Goal: Information Seeking & Learning: Learn about a topic

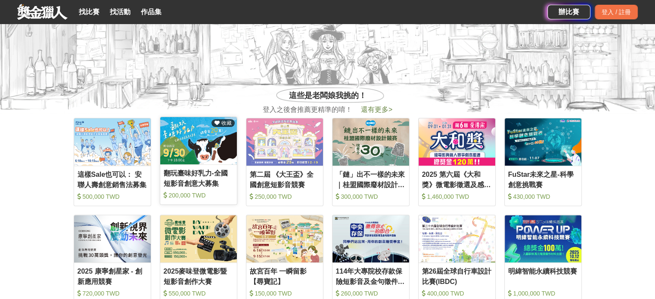
scroll to position [210, 0]
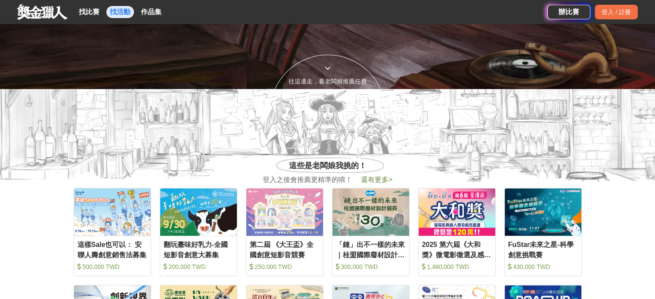
click at [119, 8] on link "找活動" at bounding box center [120, 12] width 28 height 12
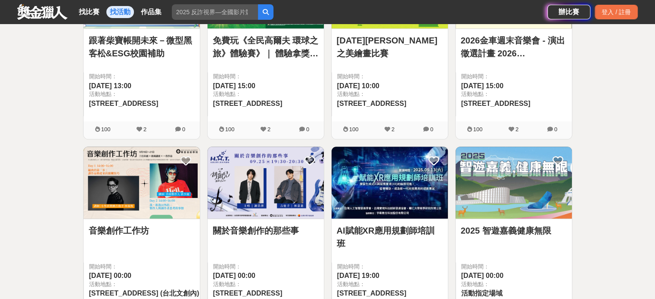
scroll to position [340, 0]
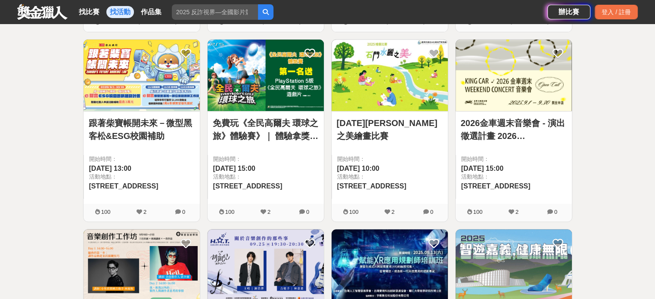
click at [161, 135] on link "跟著柴寶帳開未來－微型黑客松&ESG校園補助" at bounding box center [142, 130] width 106 height 26
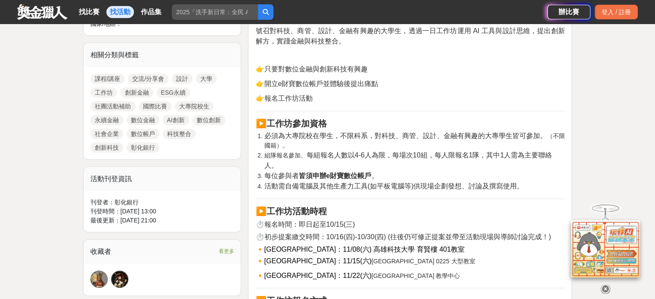
scroll to position [384, 0]
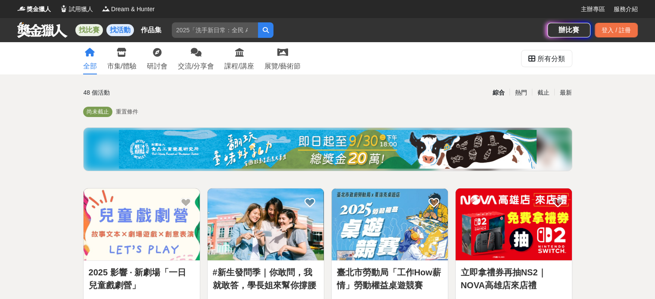
click at [97, 35] on link "找比賽" at bounding box center [89, 30] width 28 height 12
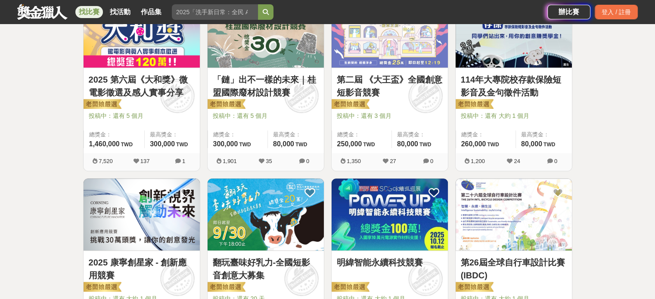
scroll to position [377, 0]
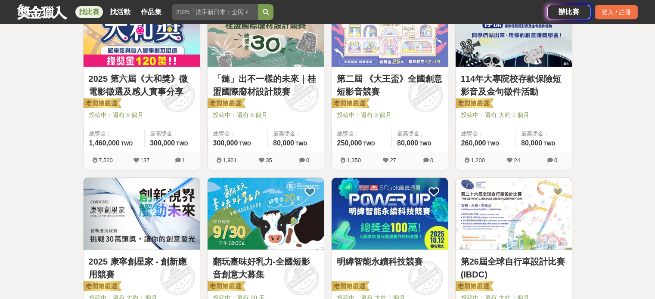
click at [361, 94] on link "第二屆 《大王盃》全國創意短影音競賽" at bounding box center [390, 85] width 106 height 26
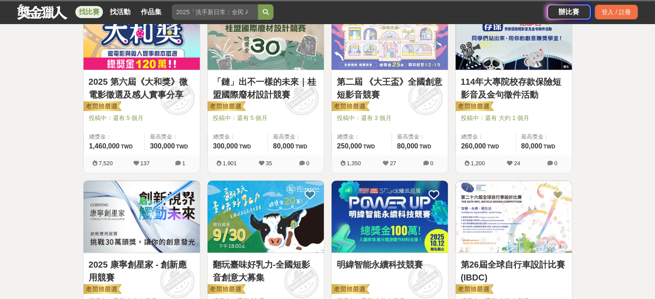
scroll to position [377, 0]
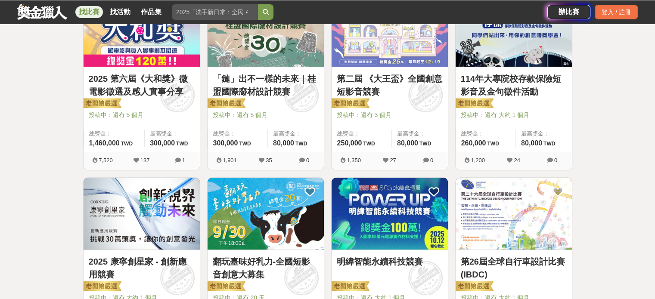
click at [246, 88] on link "「鏈」出不一樣的未來｜桂盟國際廢材設計競賽" at bounding box center [266, 85] width 106 height 26
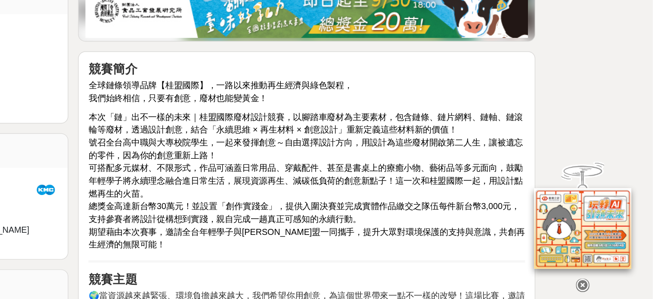
scroll to position [168, 0]
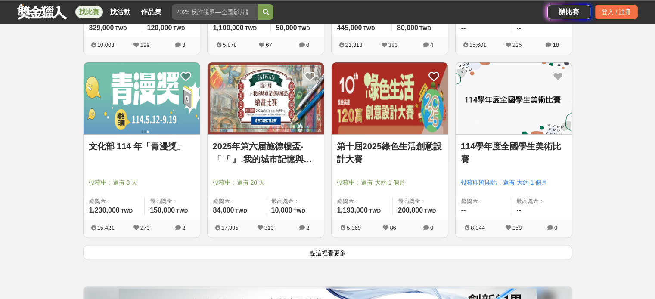
scroll to position [1041, 0]
click at [379, 146] on link "第十屆2025綠色生活創意設計大賽" at bounding box center [390, 153] width 106 height 26
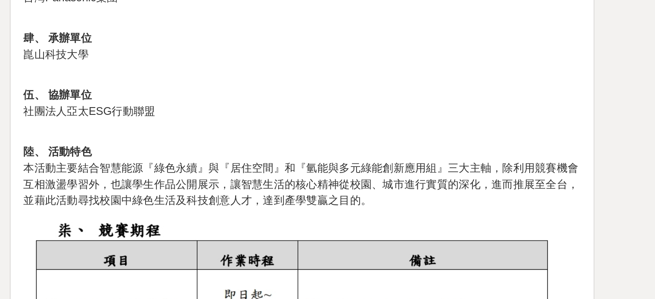
scroll to position [611, 0]
drag, startPoint x: 411, startPoint y: 133, endPoint x: 419, endPoint y: 131, distance: 7.9
click at [419, 131] on p "陸、 活動特色 本活動主要結合智慧能源『綠色永續』與『居住空間』和『氫能與多元綠能創新應用組』三大主軸，除利用競賽機會互相激盪學習外，也讓學生作品公開展示，讓…" at bounding box center [410, 130] width 309 height 45
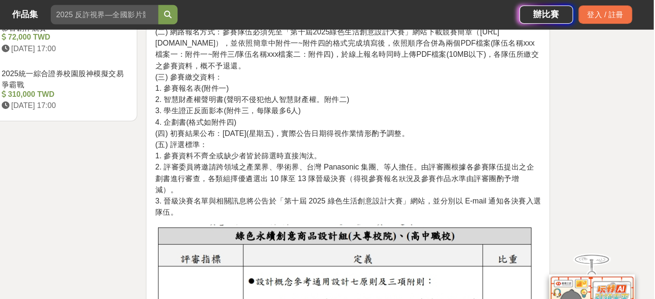
scroll to position [1232, 0]
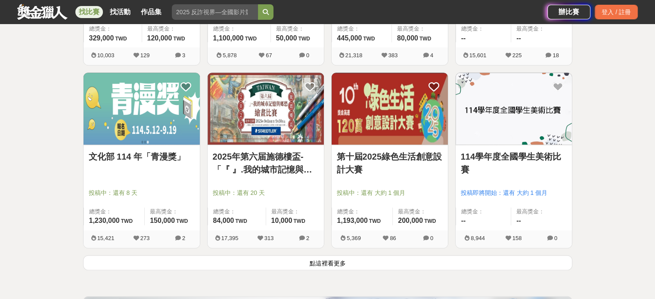
scroll to position [1031, 0]
click at [370, 115] on img at bounding box center [390, 108] width 116 height 72
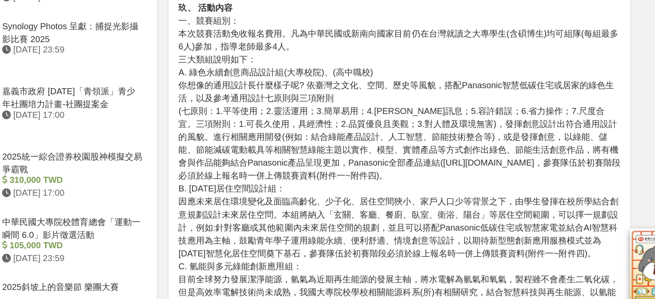
scroll to position [938, 0]
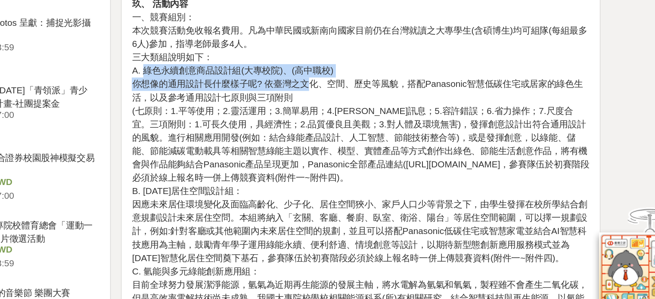
drag, startPoint x: 265, startPoint y: 109, endPoint x: 376, endPoint y: 119, distance: 111.6
click at [376, 119] on p "玖、 活動內容 一、競賽組別： 本次競賽活動免收報名費用。凡為中華民國或新南向國家目前仍在台灣就讀之大專學生(含碩博生)均可組隊(每組最多6人)參加，指導老師…" at bounding box center [410, 261] width 309 height 416
click at [377, 119] on p "玖、 活動內容 一、競賽組別： 本次競賽活動免收報名費用。凡為中華民國或新南向國家目前仍在台灣就讀之大專學生(含碩博生)均可組隊(每組最多6人)參加，指導老師…" at bounding box center [410, 261] width 309 height 416
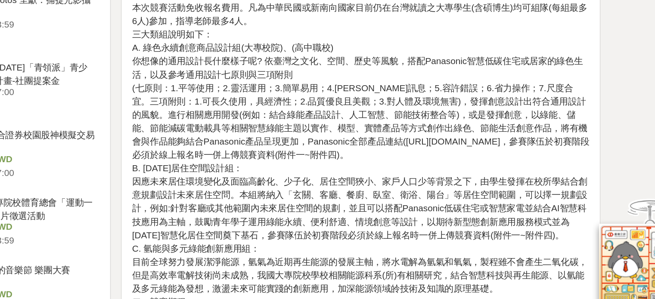
scroll to position [948, 0]
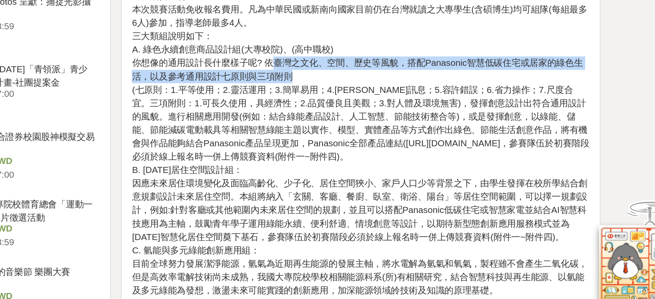
drag, startPoint x: 352, startPoint y: 114, endPoint x: 424, endPoint y: 118, distance: 72.1
click at [424, 118] on p "玖、 活動內容 一、競賽組別： 本次競賽活動免收報名費用。凡為中華民國或新南向國家目前仍在台灣就讀之大專學生(含碩博生)均可組隊(每組最多6人)參加，指導老師…" at bounding box center [410, 251] width 309 height 416
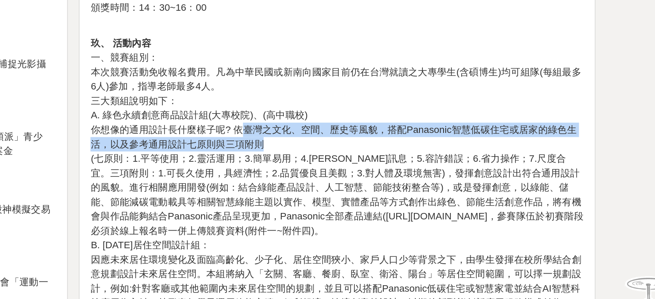
scroll to position [947, 0]
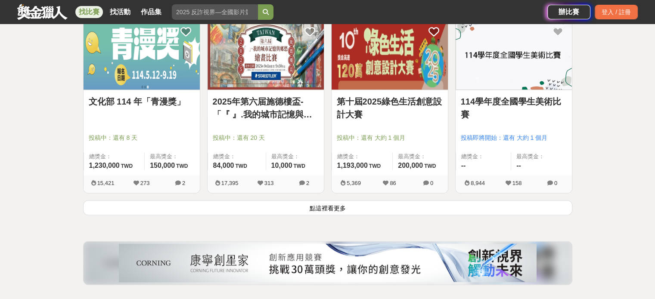
scroll to position [1086, 0]
click at [328, 205] on button "點這裡看更多" at bounding box center [327, 207] width 489 height 15
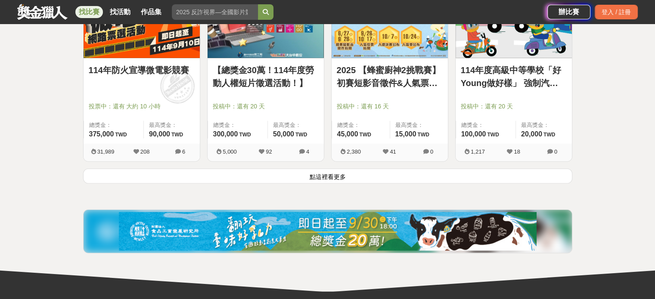
scroll to position [2216, 0]
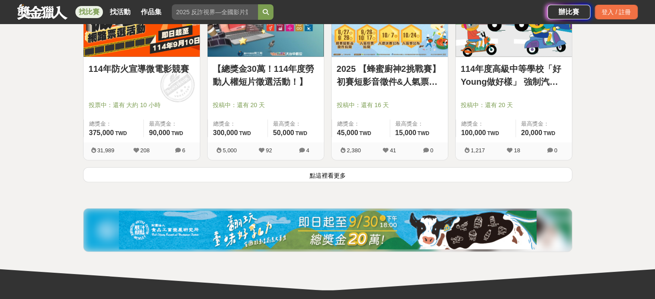
click at [395, 177] on button "點這裡看更多" at bounding box center [327, 175] width 489 height 15
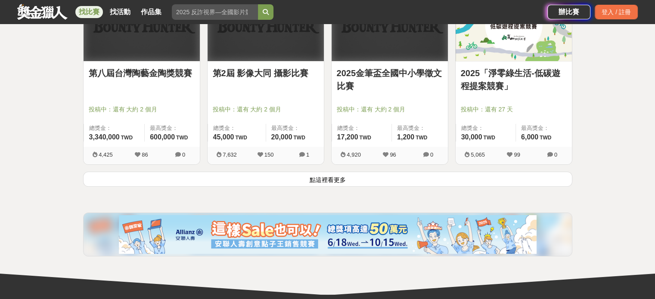
scroll to position [3250, 0]
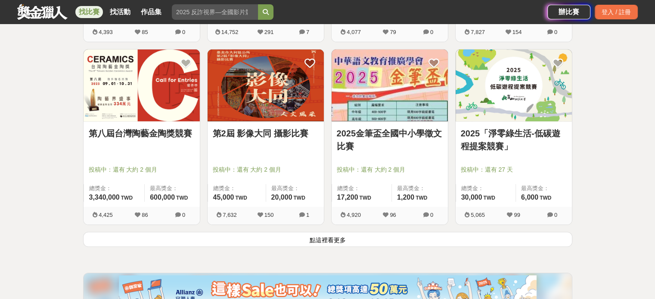
click at [527, 129] on link "2025「淨零綠生活-低碳遊程提案競賽」" at bounding box center [514, 140] width 106 height 26
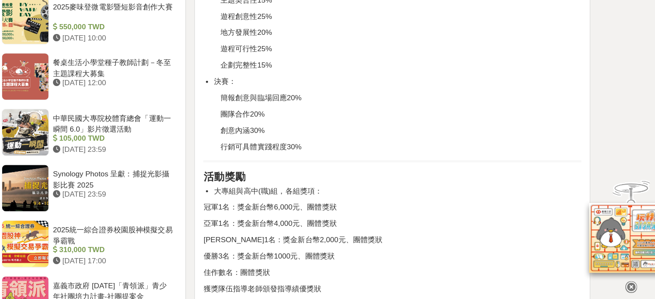
scroll to position [781, 0]
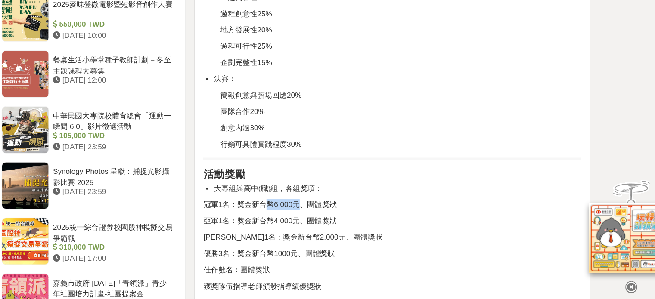
drag, startPoint x: 309, startPoint y: 211, endPoint x: 337, endPoint y: 213, distance: 28.1
click at [337, 218] on p "冠軍1名：獎金新台幣6,000元、團體獎狀" at bounding box center [410, 222] width 309 height 9
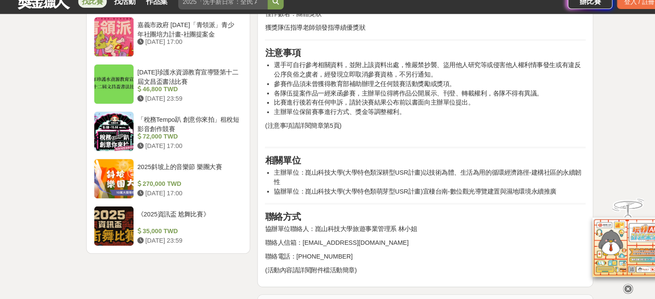
scroll to position [1034, 0]
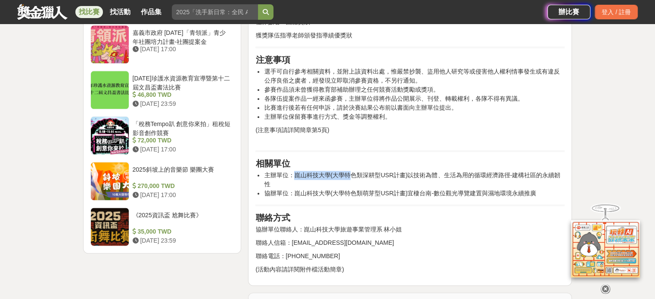
drag, startPoint x: 292, startPoint y: 167, endPoint x: 349, endPoint y: 167, distance: 56.9
click at [349, 171] on li "主辦單位：崑山科技大學(大學特色類深耕型USR計畫)以技術為體、生活為用的循環經濟路徑-建構社區的永續韌性" at bounding box center [414, 180] width 301 height 18
click at [352, 171] on li "主辦單位：崑山科技大學(大學特色類深耕型USR計畫)以技術為體、生活為用的循環經濟路徑-建構社區的永續韌性" at bounding box center [414, 180] width 301 height 18
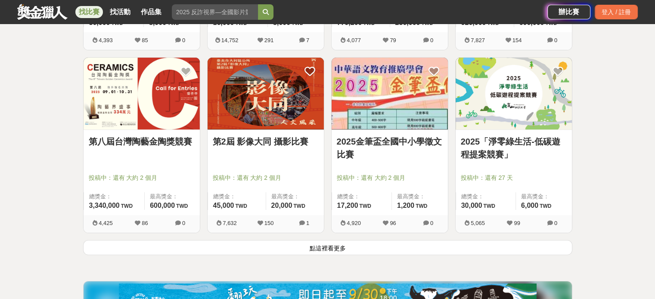
scroll to position [3250, 0]
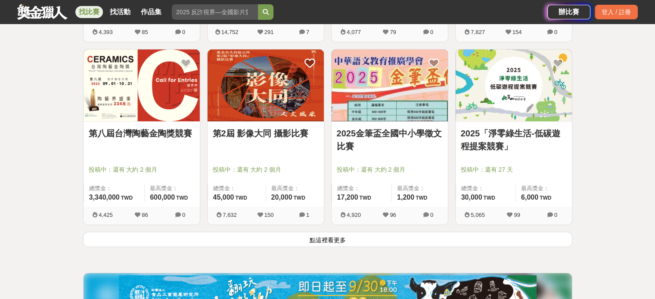
click at [335, 239] on button "點這裡看更多" at bounding box center [327, 239] width 489 height 15
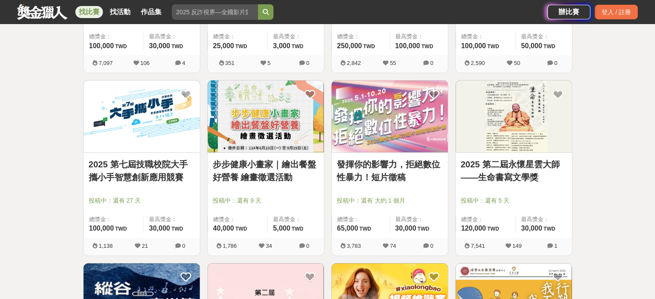
scroll to position [3584, 0]
click at [505, 165] on link "2025 第二屆永懷星雲大師——生命書寫文學獎" at bounding box center [514, 172] width 106 height 26
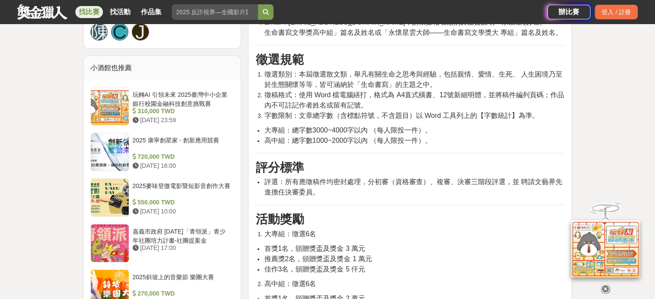
scroll to position [632, 0]
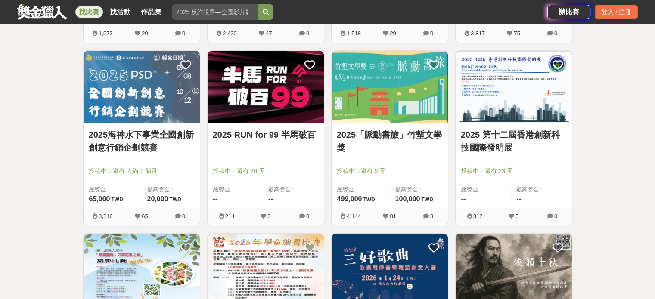
scroll to position [3980, 0]
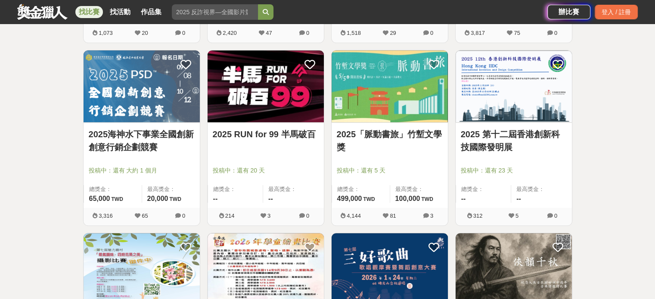
click at [154, 144] on link "2025海神水下事業全國創新創意行銷企劃競賽" at bounding box center [142, 141] width 106 height 26
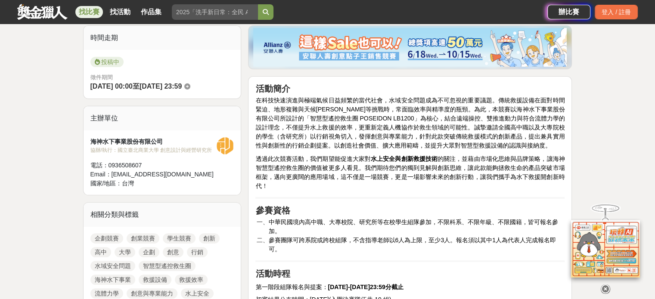
scroll to position [215, 0]
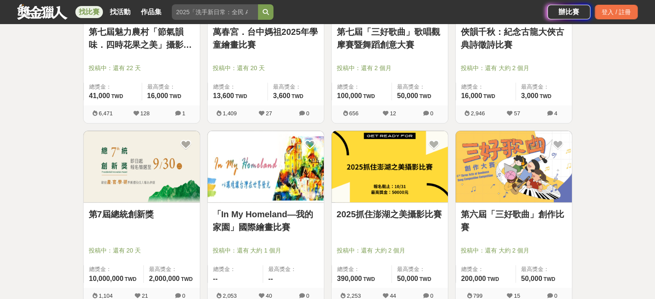
scroll to position [4270, 0]
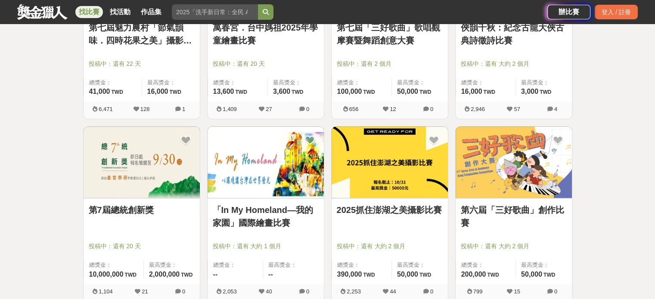
click at [169, 186] on img at bounding box center [142, 163] width 116 height 72
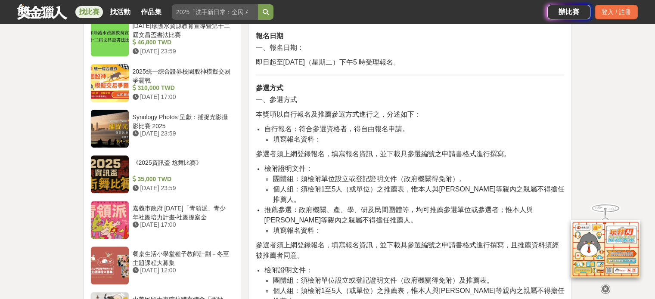
scroll to position [934, 0]
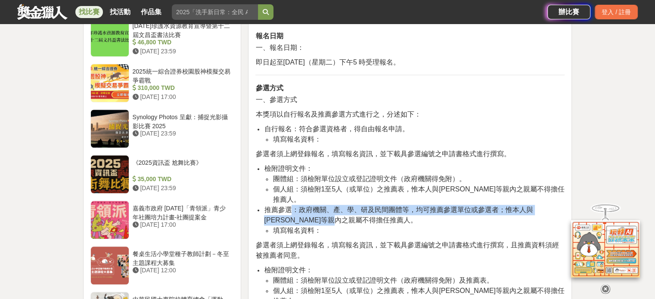
drag, startPoint x: 295, startPoint y: 195, endPoint x: 340, endPoint y: 211, distance: 47.6
click at [340, 211] on span "推薦參選：政府機關、產、學、研及民間團體等，均可推薦參選單位或參選者；惟本人與[PERSON_NAME]等親內之親屬不得擔任推薦人。" at bounding box center [398, 215] width 269 height 18
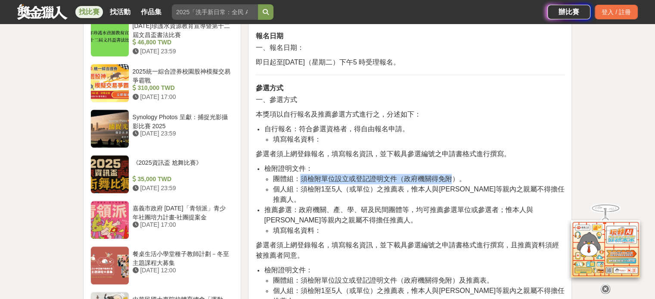
drag, startPoint x: 303, startPoint y: 179, endPoint x: 453, endPoint y: 181, distance: 150.0
click at [453, 181] on span "團體組：須檢附單位設立或登記證明文件（政府機關得免附）。" at bounding box center [369, 178] width 193 height 7
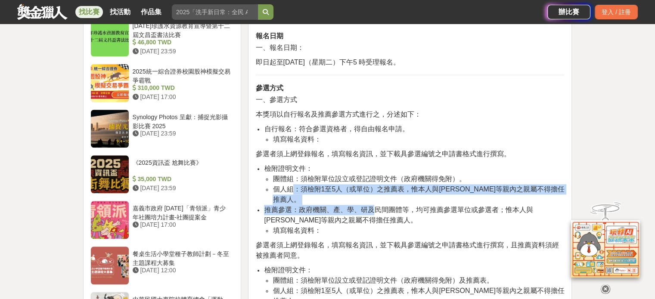
drag, startPoint x: 296, startPoint y: 193, endPoint x: 375, endPoint y: 202, distance: 78.9
click at [375, 202] on ul "檢附證明文件： 團體組：須檢附單位設立或登記證明文件（政府機關得免附）。 個人組：須檢附1至5人（或單位）之推薦表，惟本人與[PERSON_NAME]等親內之…" at bounding box center [410, 200] width 309 height 72
click at [375, 206] on span "推薦參選：政府機關、產、學、研及民間團體等，均可推薦參選單位或參選者；惟本人與[PERSON_NAME]等親內之親屬不得擔任推薦人。" at bounding box center [398, 215] width 269 height 18
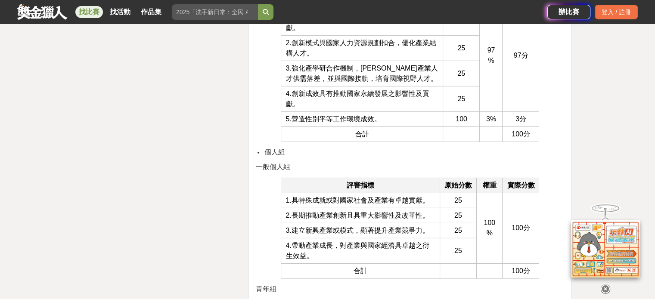
scroll to position [2571, 0]
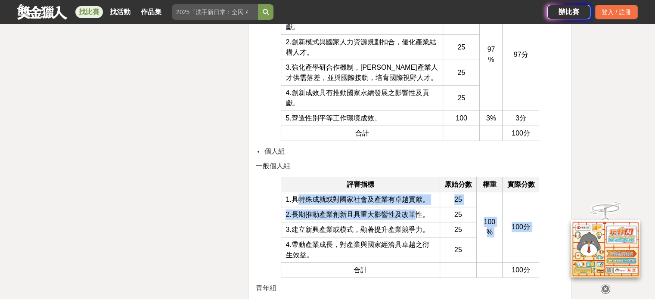
drag, startPoint x: 297, startPoint y: 182, endPoint x: 419, endPoint y: 195, distance: 122.7
click at [419, 195] on tbody "1.具特殊成就或對國家社會及產業有卓越貢獻。 25 100% 100分 2.長期推動產業創新且具重大影響性及改革性。 25 3.建立新興產業或模式，顯著提升產…" at bounding box center [410, 235] width 258 height 86
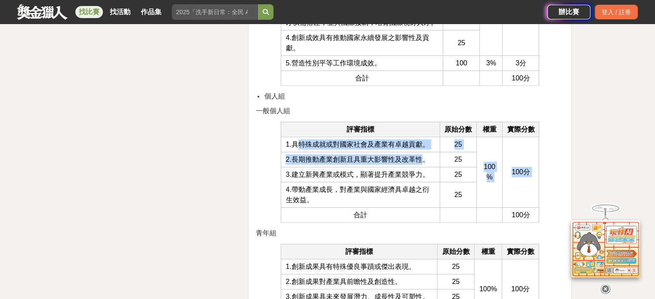
scroll to position [2626, 0]
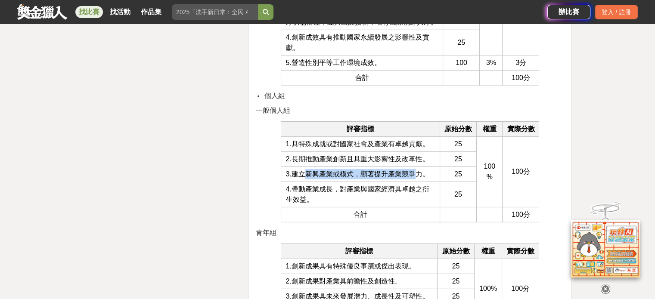
drag, startPoint x: 302, startPoint y: 156, endPoint x: 412, endPoint y: 160, distance: 110.8
click at [412, 171] on span "3.建立新興產業或模式，顯著提升產業競爭力。" at bounding box center [357, 174] width 143 height 7
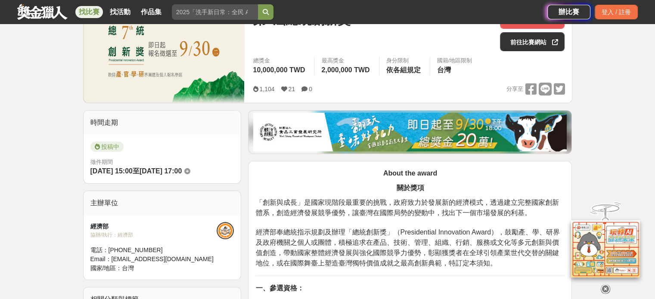
scroll to position [0, 0]
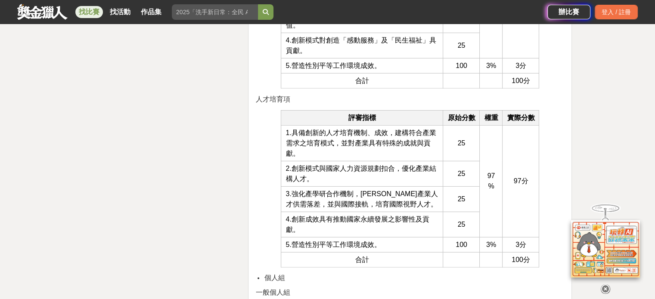
scroll to position [2446, 0]
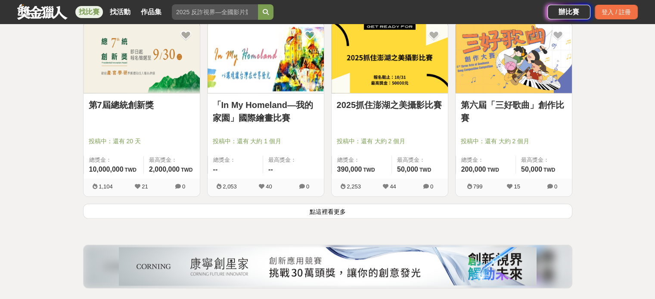
scroll to position [4376, 0]
click at [396, 205] on button "點這裡看更多" at bounding box center [327, 210] width 489 height 15
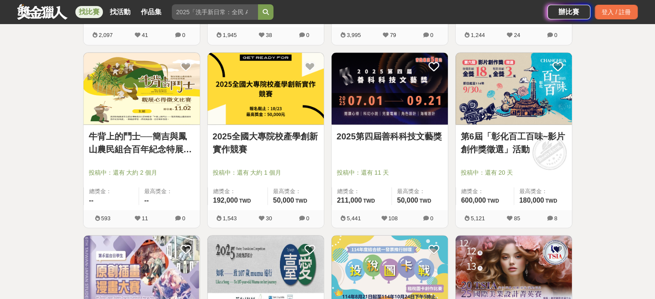
scroll to position [4711, 0]
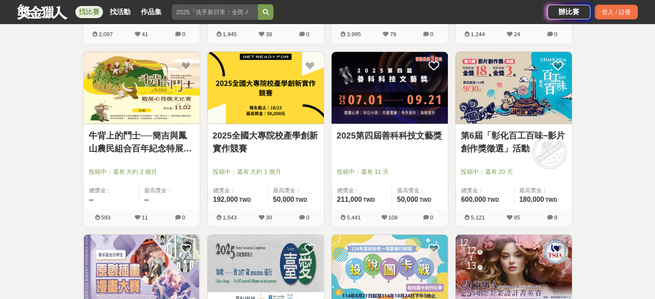
click at [248, 147] on link "2025全國大專院校產學創新實作競賽" at bounding box center [266, 142] width 106 height 26
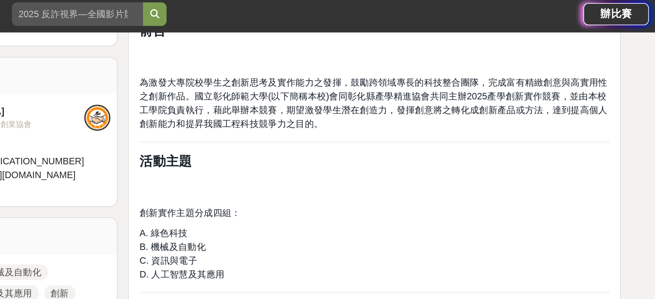
scroll to position [280, 0]
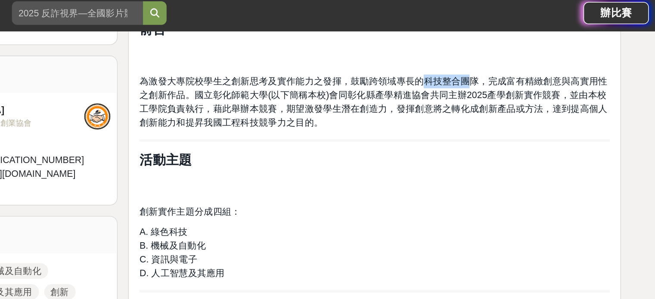
drag, startPoint x: 442, startPoint y: 57, endPoint x: 474, endPoint y: 56, distance: 31.9
click at [474, 56] on span "為激發大專院校學生之創新思考及實作能力之發揮，鼓勵跨領域專長的科技整合團隊，完成富有精緻創意與高實用性之創新作品。國立彰化師範大學(以下簡稱本校)會同彰化縣產…" at bounding box center [410, 70] width 308 height 34
click at [479, 75] on span "為激發大專院校學生之創新思考及實作能力之發揮，鼓勵跨領域專長的科技整合團隊，完成富有精緻創意與高實用性之創新作品。國立彰化師範大學(以下簡稱本校)會同彰化縣產…" at bounding box center [410, 70] width 308 height 34
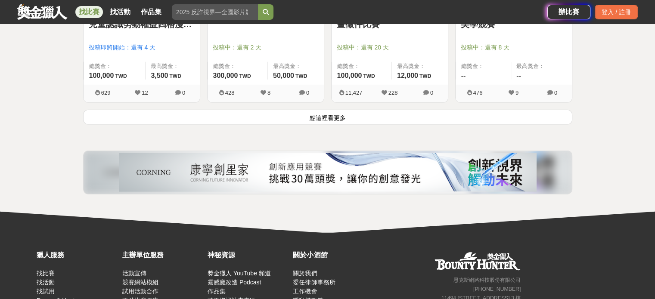
scroll to position [5568, 0]
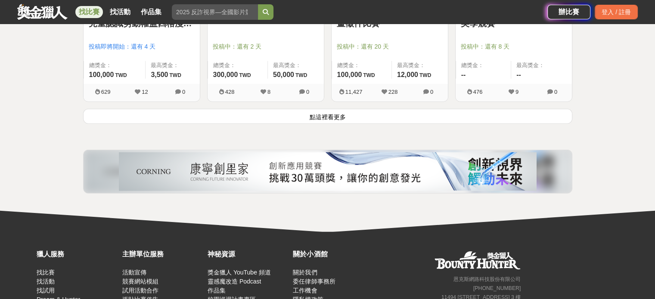
click at [325, 118] on button "點這裡看更多" at bounding box center [327, 116] width 489 height 15
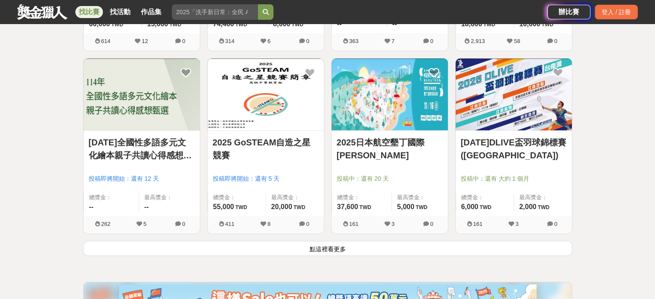
scroll to position [6535, 0]
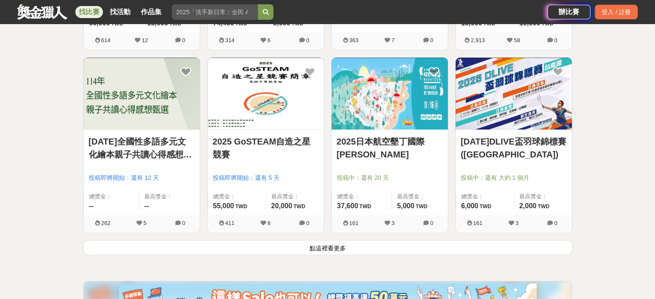
click at [325, 241] on button "點這裡看更多" at bounding box center [327, 247] width 489 height 15
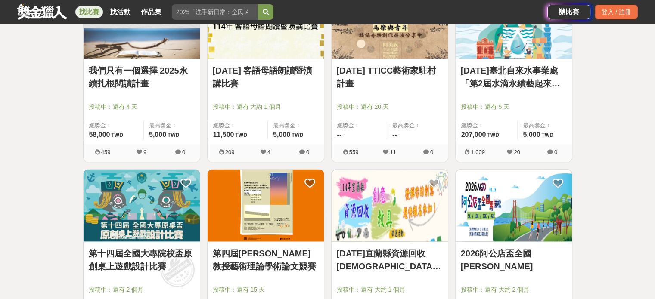
scroll to position [7155, 0]
